Goal: Find specific page/section: Find specific page/section

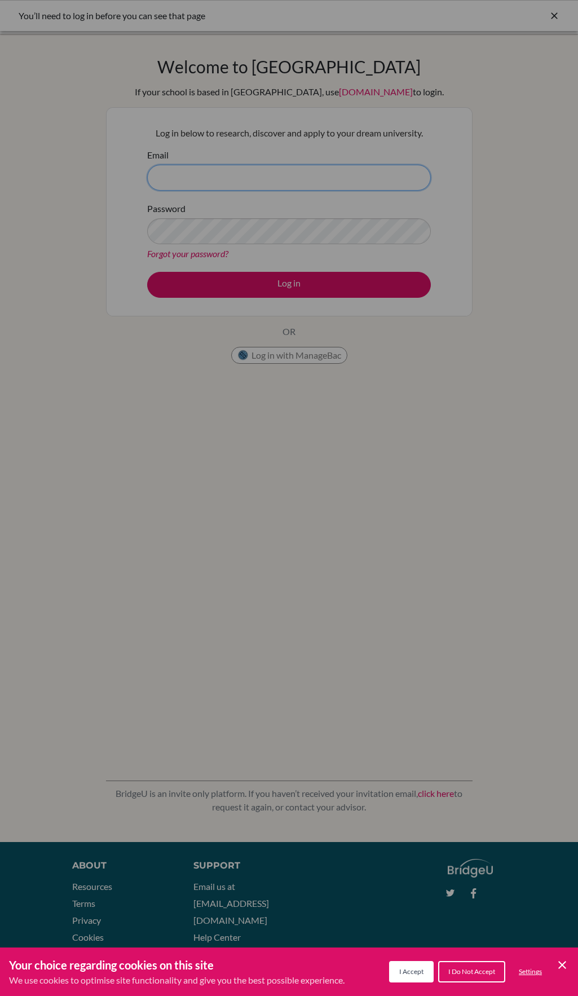
type input "[PERSON_NAME][EMAIL_ADDRESS][PERSON_NAME][DOMAIN_NAME]"
click at [372, 285] on div "Cookie Preferences" at bounding box center [289, 498] width 578 height 996
click at [475, 966] on button "I Do Not Accept" at bounding box center [471, 971] width 67 height 21
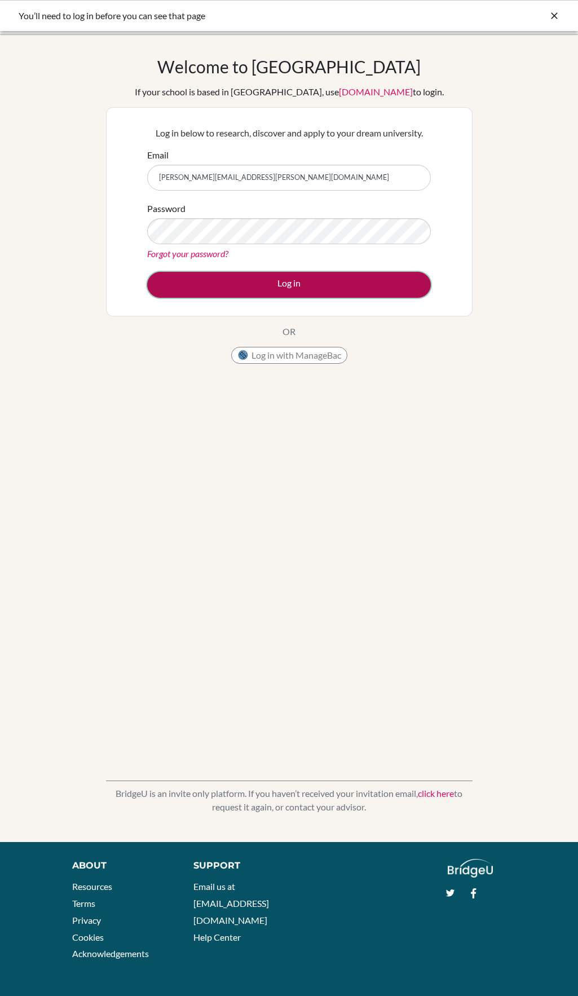
click at [314, 288] on button "Log in" at bounding box center [289, 285] width 284 height 26
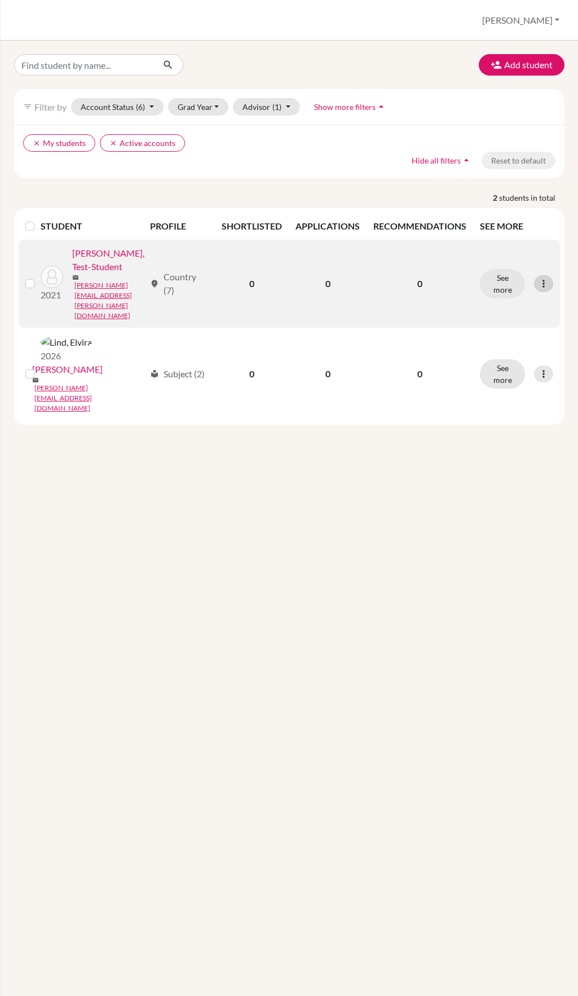
click at [545, 278] on icon at bounding box center [543, 283] width 11 height 11
click at [503, 269] on button "See more" at bounding box center [502, 283] width 45 height 29
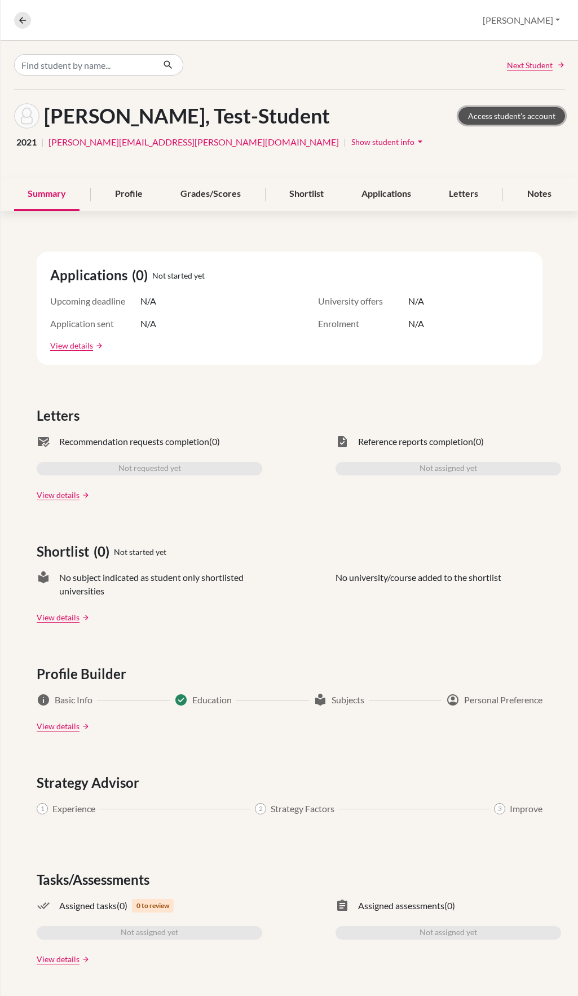
click at [509, 120] on link "Access student's account" at bounding box center [511, 115] width 107 height 17
